Goal: Information Seeking & Learning: Learn about a topic

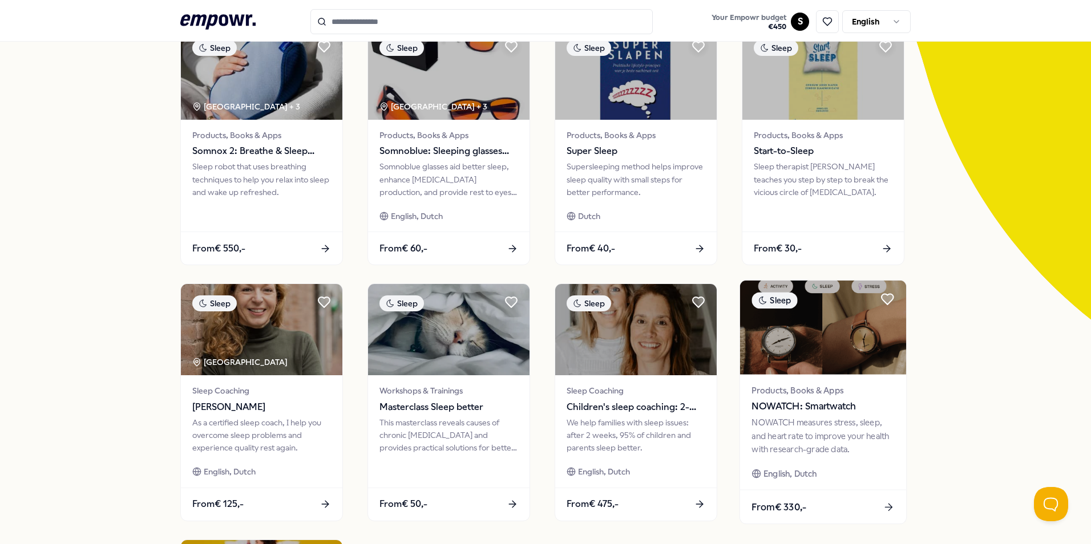
click at [787, 407] on span "NOWATCH: Smartwatch" at bounding box center [822, 406] width 143 height 15
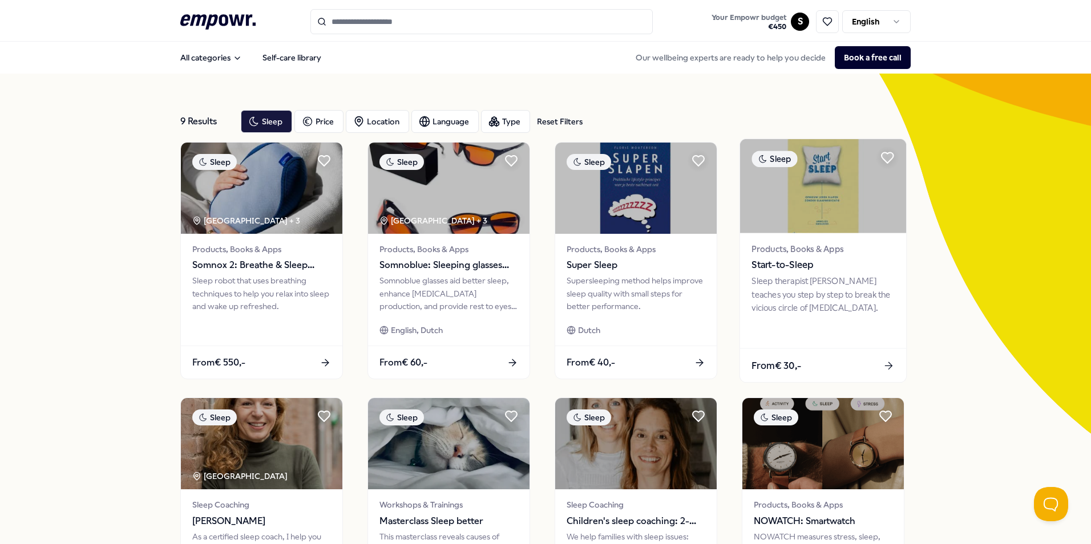
click at [801, 253] on span "Products, Books & Apps" at bounding box center [822, 248] width 143 height 13
